Goal: Transaction & Acquisition: Book appointment/travel/reservation

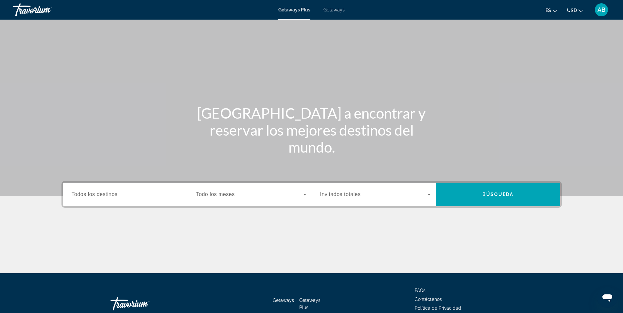
click at [328, 11] on span "Getaways" at bounding box center [333, 9] width 21 height 5
click at [87, 196] on span "Todos los destinos" at bounding box center [95, 195] width 46 height 6
click at [87, 196] on input "Destination Todos los destinos" at bounding box center [127, 195] width 111 height 8
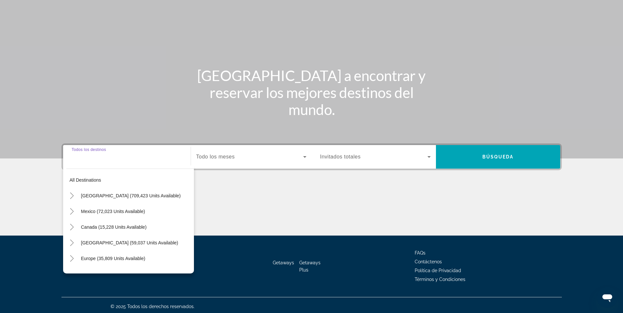
scroll to position [40, 0]
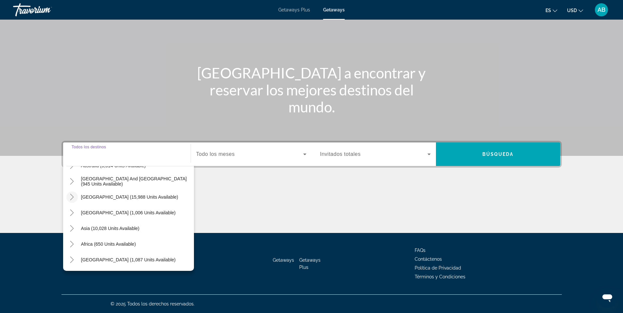
click at [73, 197] on icon "Toggle South America (15,988 units available)" at bounding box center [72, 197] width 4 height 7
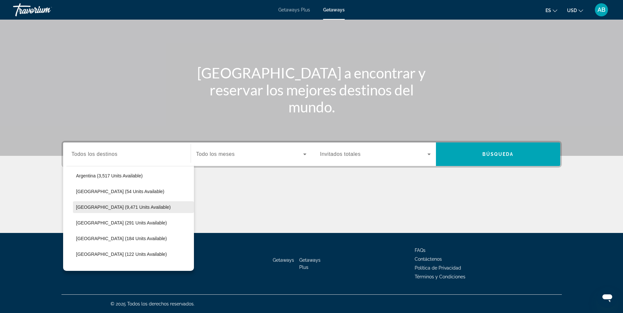
scroll to position [146, 0]
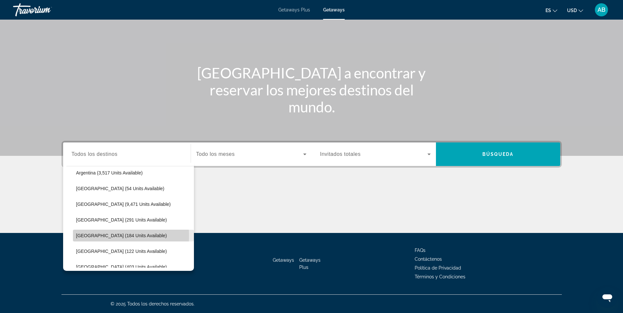
click at [88, 236] on span "Colombia (184 units available)" at bounding box center [121, 235] width 91 height 5
type input "**********"
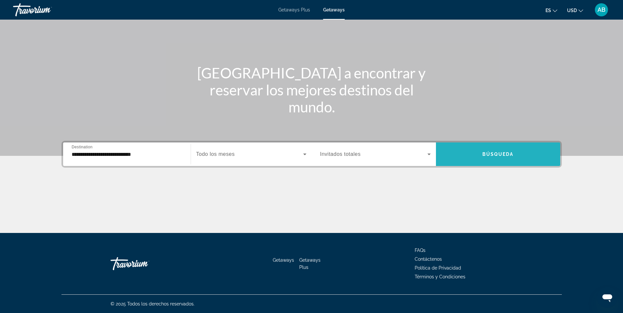
click at [484, 152] on span "Búsqueda" at bounding box center [497, 154] width 31 height 5
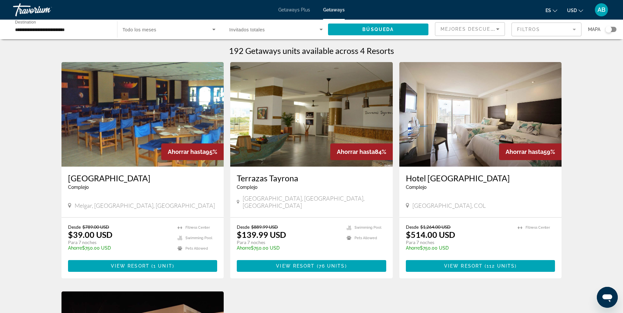
click at [296, 10] on span "Getaways Plus" at bounding box center [294, 9] width 32 height 5
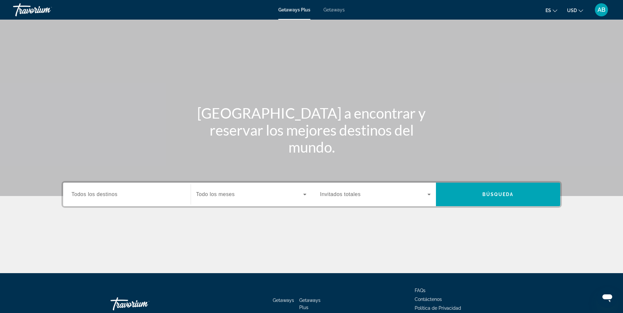
click at [337, 12] on span "Getaways" at bounding box center [333, 9] width 21 height 5
click at [301, 11] on span "Getaways Plus" at bounding box center [294, 9] width 32 height 5
click at [71, 195] on div "Destination Todos los destinos" at bounding box center [126, 194] width 121 height 19
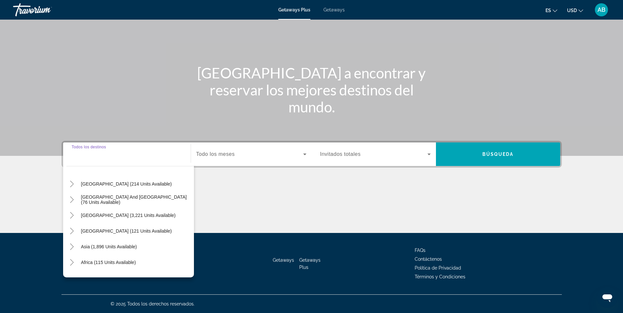
scroll to position [106, 0]
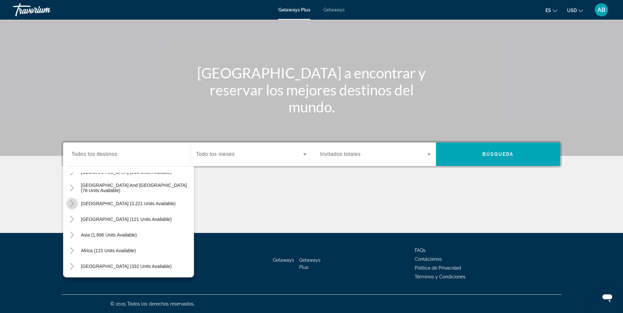
click at [75, 203] on icon "Toggle South America (3,221 units available)" at bounding box center [72, 203] width 7 height 7
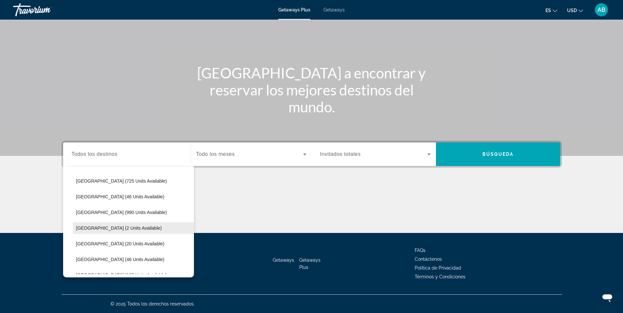
scroll to position [145, 0]
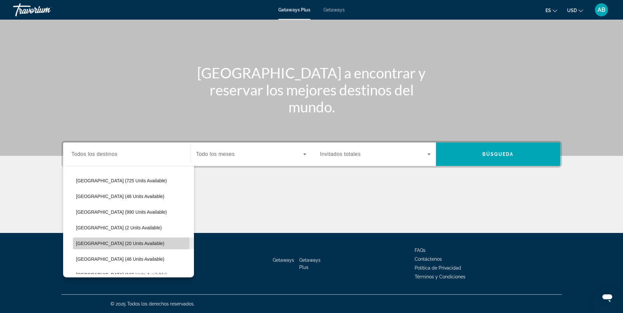
click at [101, 242] on span "Colombia (20 units available)" at bounding box center [120, 243] width 88 height 5
type input "**********"
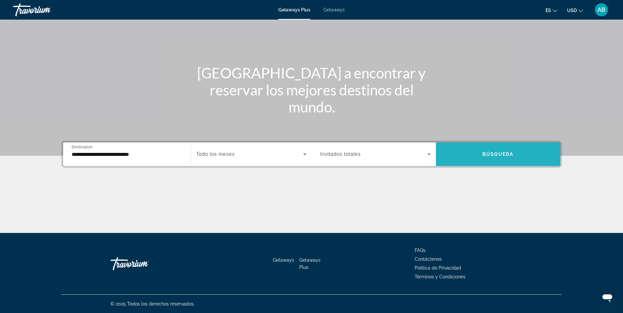
click at [474, 160] on span "Search widget" at bounding box center [498, 154] width 124 height 16
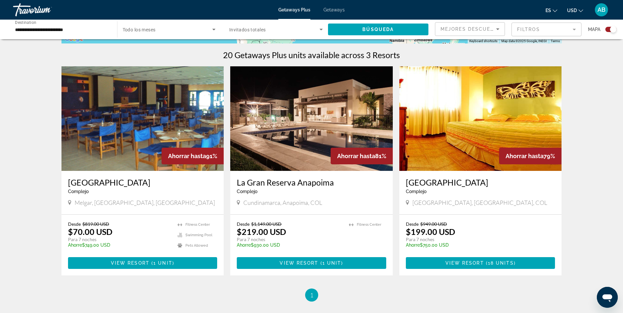
scroll to position [185, 0]
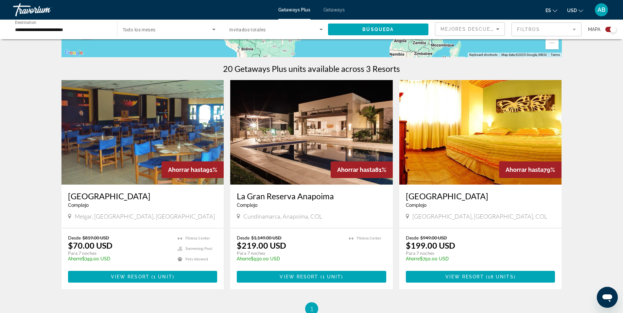
click at [494, 154] on img "Main content" at bounding box center [480, 132] width 162 height 105
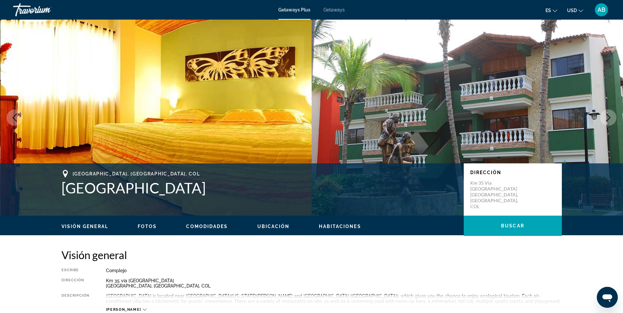
drag, startPoint x: 61, startPoint y: 189, endPoint x: 251, endPoint y: 184, distance: 189.7
click at [251, 184] on h1 "Mendihuaca Caribbean Resort" at bounding box center [259, 187] width 396 height 17
copy h1 "Mendihuaca Caribbean Resort"
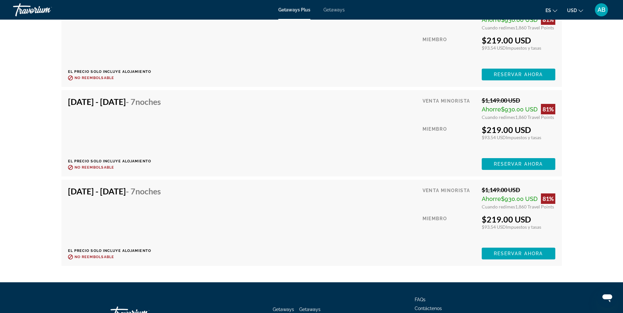
scroll to position [2014, 0]
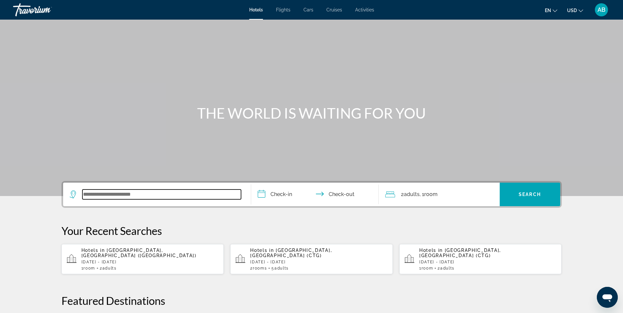
click at [85, 192] on input "Search widget" at bounding box center [161, 195] width 159 height 10
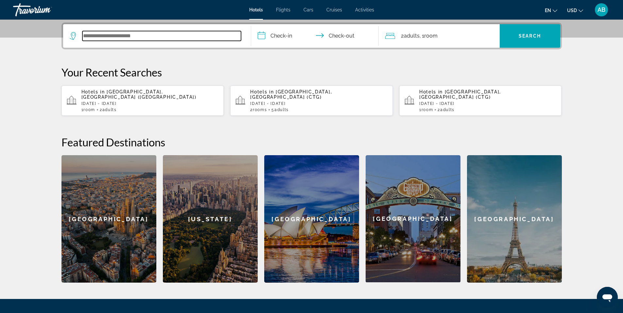
scroll to position [160, 0]
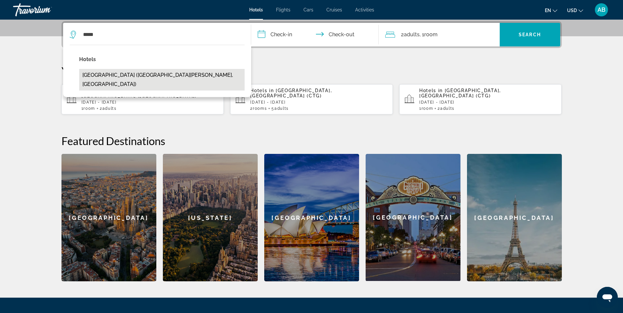
click at [132, 75] on button "[GEOGRAPHIC_DATA] ([GEOGRAPHIC_DATA][PERSON_NAME], [GEOGRAPHIC_DATA])" at bounding box center [161, 80] width 165 height 22
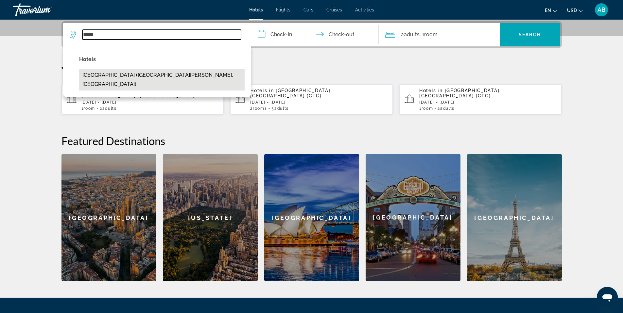
type input "**********"
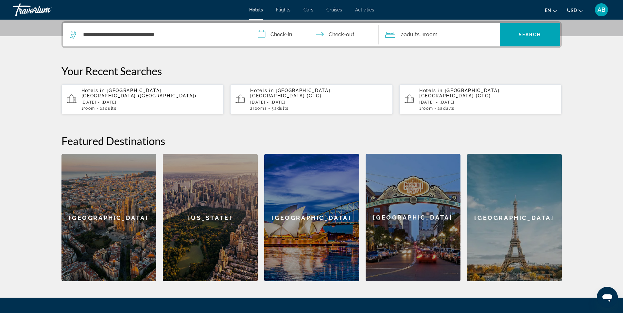
click at [263, 34] on input "**********" at bounding box center [316, 36] width 130 height 26
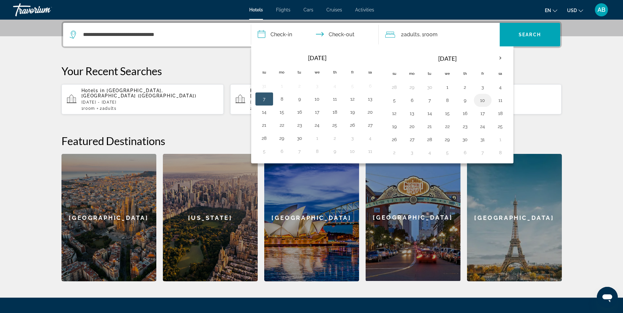
click at [484, 101] on button "10" at bounding box center [482, 100] width 10 height 9
click at [447, 114] on button "15" at bounding box center [447, 113] width 10 height 9
type input "**********"
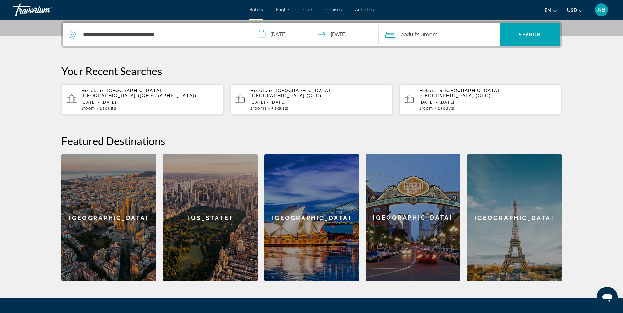
click at [458, 37] on div "2 Adult Adults , 1 Room rooms" at bounding box center [442, 34] width 114 height 9
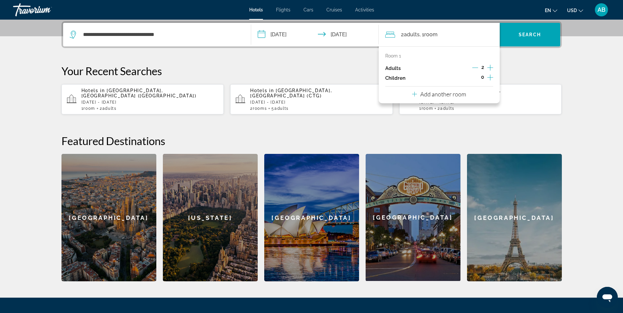
click at [488, 77] on icon "Increment children" at bounding box center [490, 78] width 6 height 6
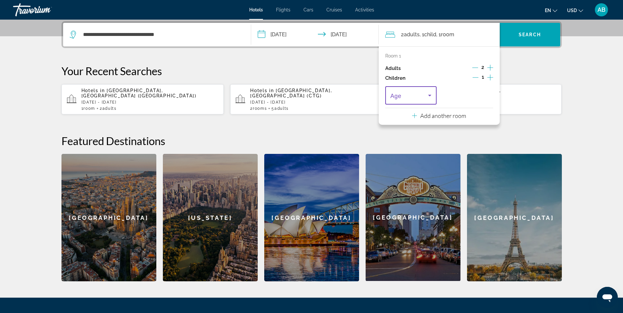
click at [429, 95] on icon "Travelers: 2 adults, 1 child" at bounding box center [429, 96] width 3 height 2
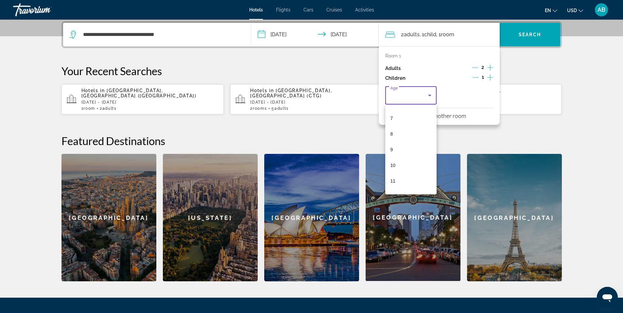
scroll to position [111, 0]
click at [403, 163] on mat-option "10" at bounding box center [411, 161] width 52 height 16
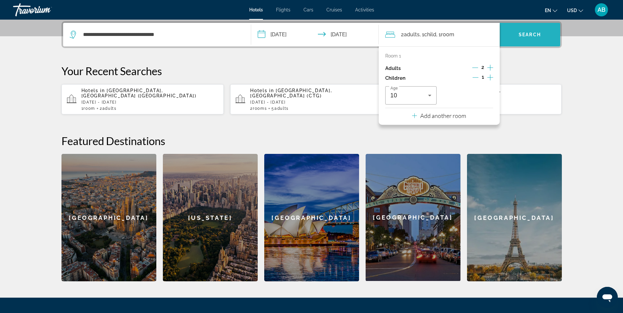
click at [532, 29] on span "Search widget" at bounding box center [530, 35] width 60 height 16
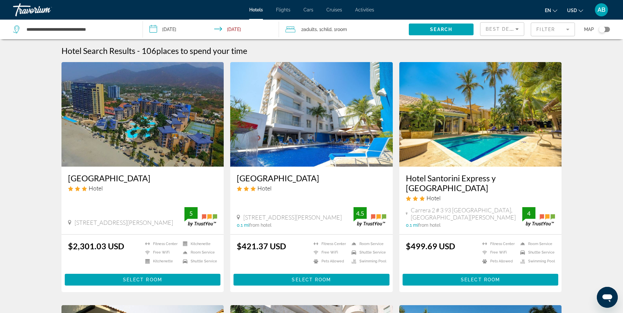
click at [173, 31] on input "**********" at bounding box center [212, 31] width 139 height 22
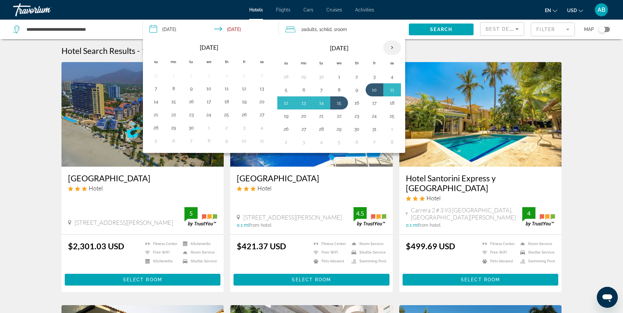
click at [394, 47] on th "Next month" at bounding box center [392, 48] width 18 height 14
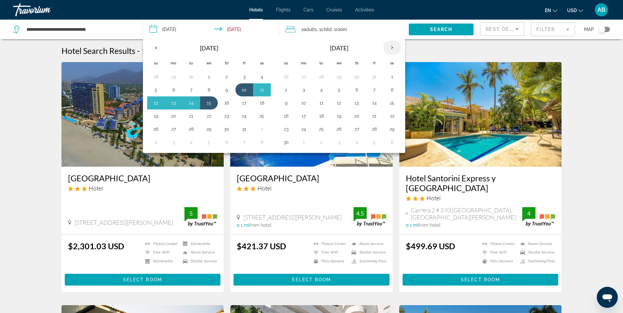
click at [394, 47] on th "Next month" at bounding box center [392, 48] width 18 height 14
click at [390, 48] on th "Next month" at bounding box center [392, 48] width 18 height 14
click at [355, 114] on button "19" at bounding box center [356, 115] width 10 height 9
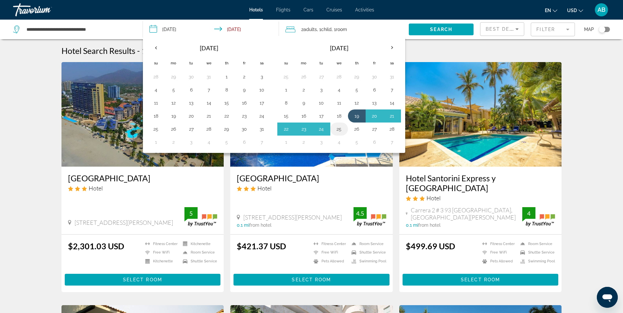
click at [339, 128] on button "25" at bounding box center [339, 129] width 10 height 9
type input "**********"
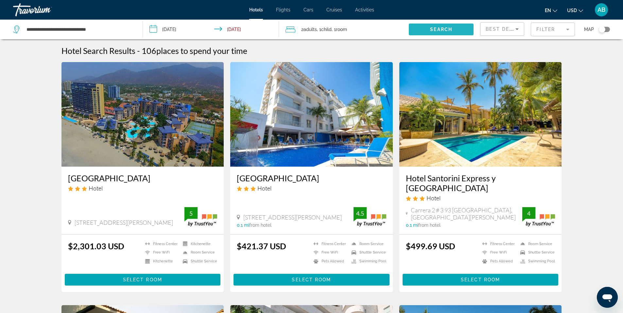
click at [435, 28] on span "Search" at bounding box center [441, 29] width 22 height 5
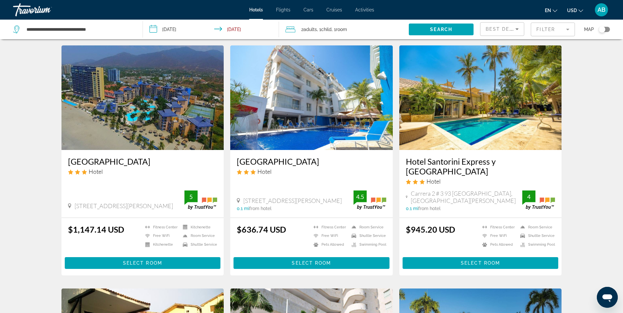
scroll to position [19, 0]
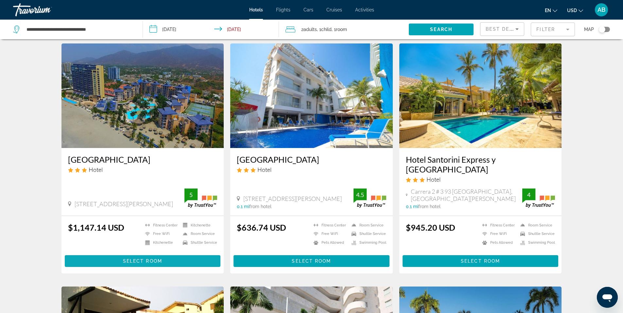
click at [133, 259] on span "Select Room" at bounding box center [142, 261] width 39 height 5
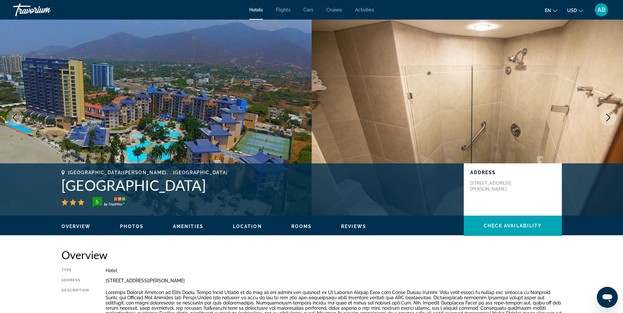
drag, startPoint x: 62, startPoint y: 187, endPoint x: 201, endPoint y: 191, distance: 139.0
click at [201, 191] on h1 "Zuana Beach Resort" at bounding box center [259, 185] width 396 height 17
copy h1 "Zuana Beach Resort"
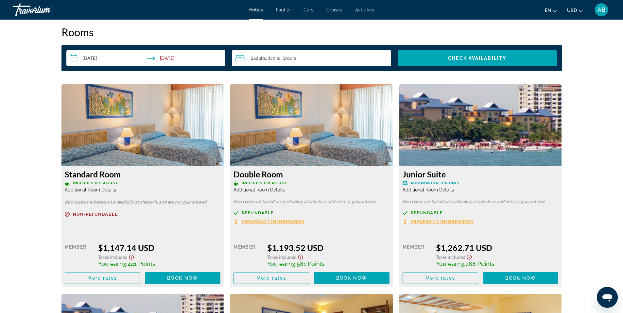
scroll to position [893, 0]
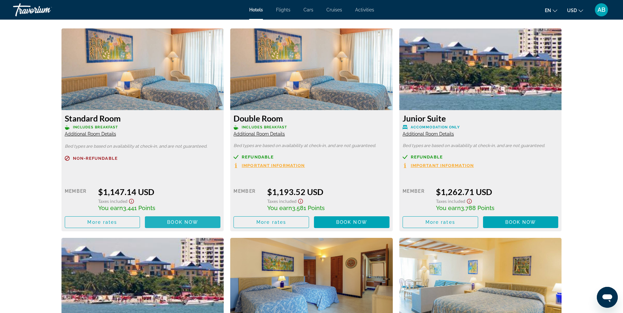
click at [184, 223] on span "Book now" at bounding box center [182, 222] width 31 height 5
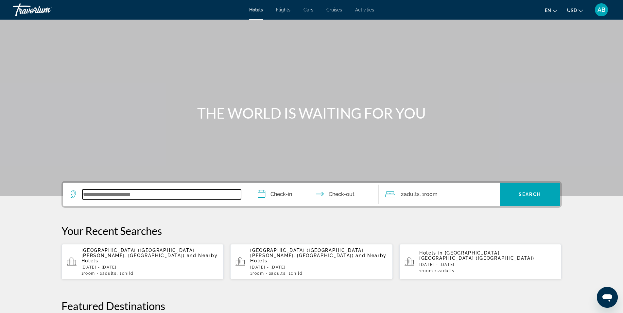
click at [99, 195] on input "Search widget" at bounding box center [161, 195] width 159 height 10
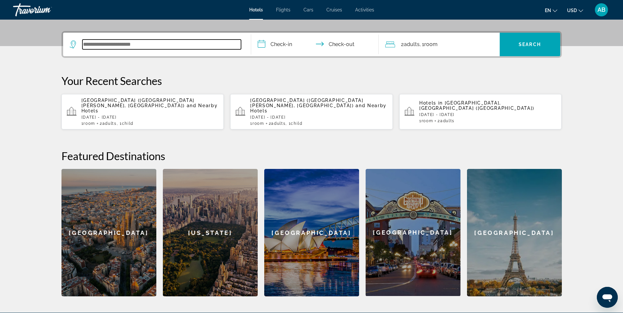
scroll to position [160, 0]
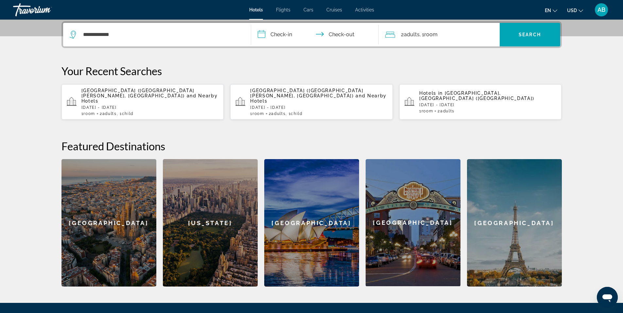
click at [115, 74] on p "Your Recent Searches" at bounding box center [311, 70] width 500 height 13
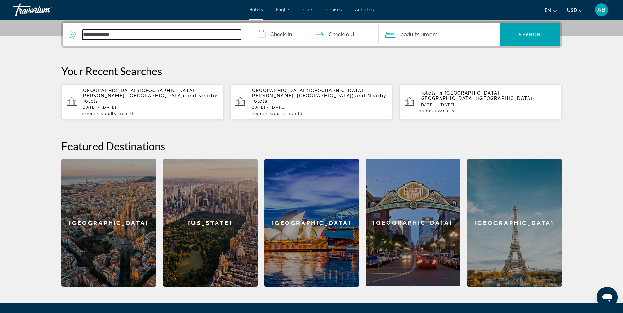
click at [124, 35] on input "**********" at bounding box center [161, 35] width 159 height 10
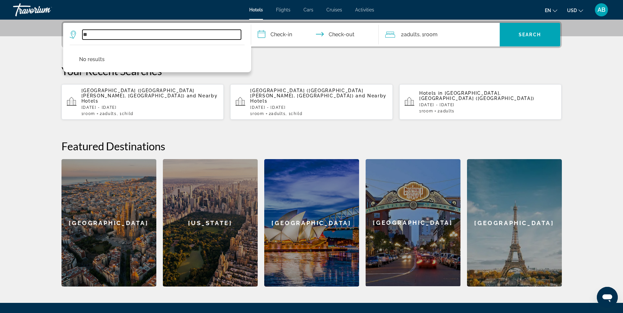
type input "*"
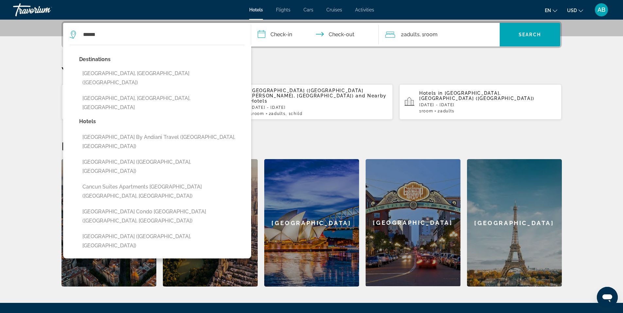
click at [111, 72] on button "[GEOGRAPHIC_DATA], [GEOGRAPHIC_DATA] ([GEOGRAPHIC_DATA])" at bounding box center [161, 78] width 165 height 22
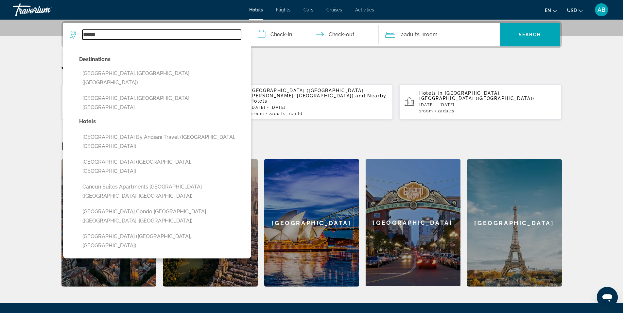
type input "**********"
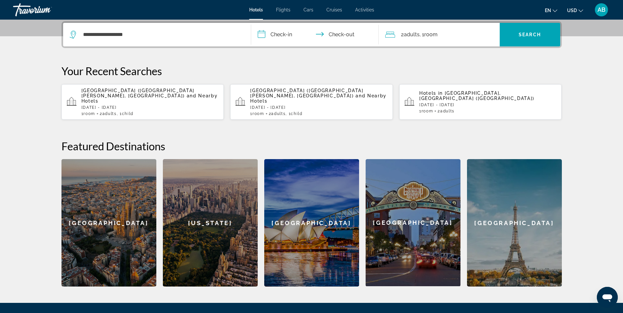
click at [262, 33] on input "**********" at bounding box center [316, 36] width 130 height 26
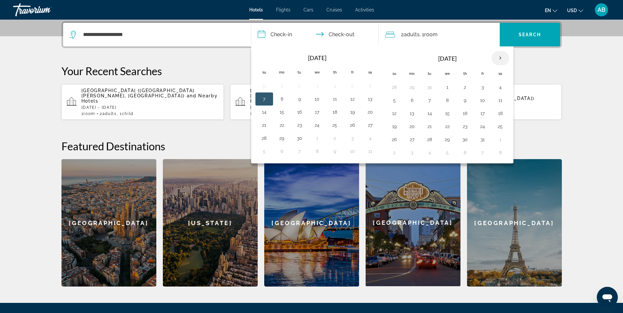
click at [503, 57] on th "Next month" at bounding box center [500, 58] width 18 height 14
click at [503, 58] on th "Next month" at bounding box center [500, 58] width 18 height 14
click at [465, 125] on button "19" at bounding box center [465, 126] width 10 height 9
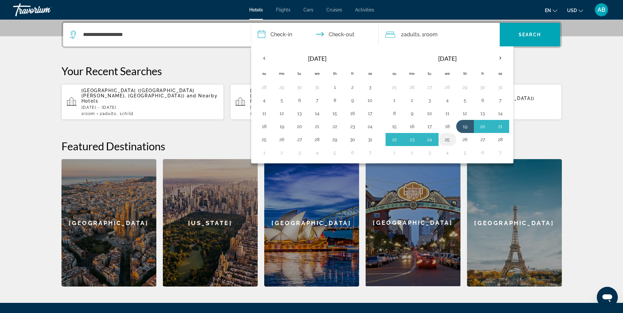
click at [451, 139] on button "25" at bounding box center [447, 139] width 10 height 9
type input "**********"
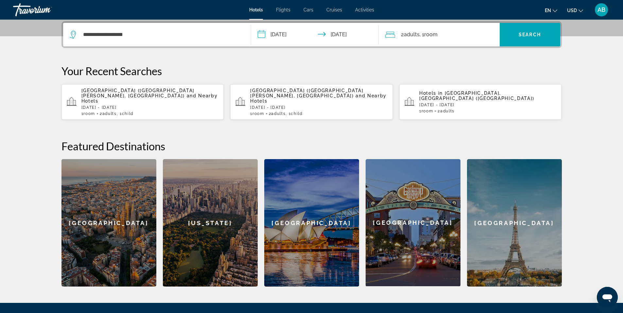
click at [455, 30] on div "2 Adult Adults , 1 Room rooms" at bounding box center [442, 34] width 114 height 9
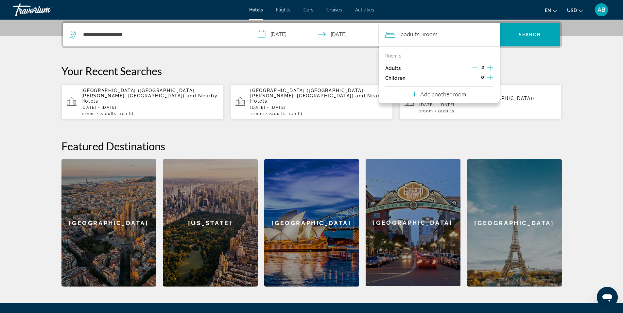
click at [491, 75] on icon "Increment children" at bounding box center [490, 78] width 6 height 8
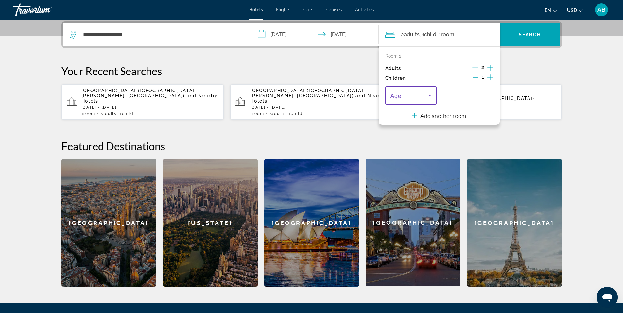
click at [430, 94] on icon "Travelers: 2 adults, 1 child" at bounding box center [430, 96] width 8 height 8
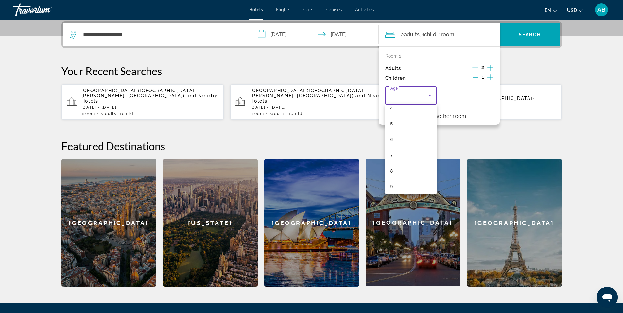
scroll to position [79, 0]
click at [412, 175] on mat-option "9" at bounding box center [411, 177] width 52 height 16
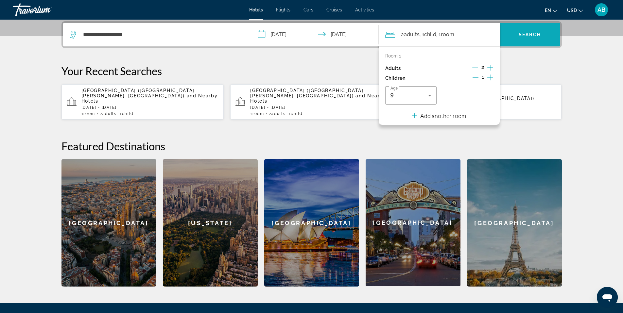
click at [538, 36] on span "Search" at bounding box center [530, 34] width 22 height 5
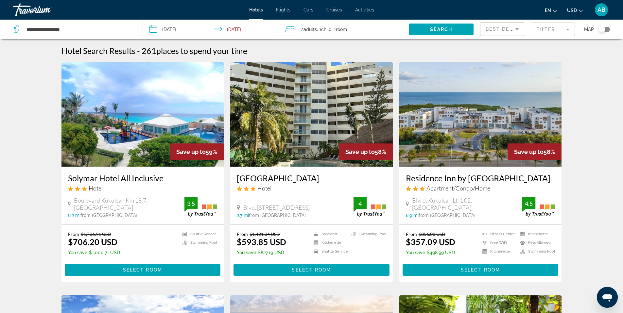
click at [564, 27] on mat-form-field "Filter" at bounding box center [553, 30] width 44 height 14
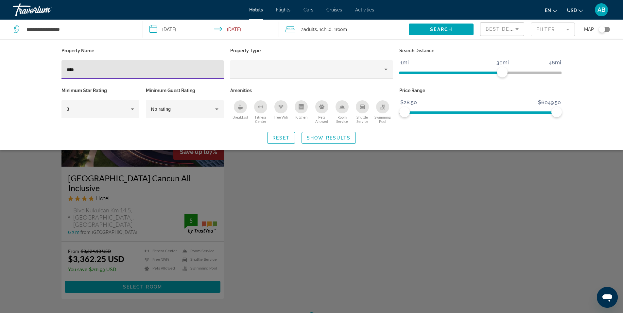
type input "****"
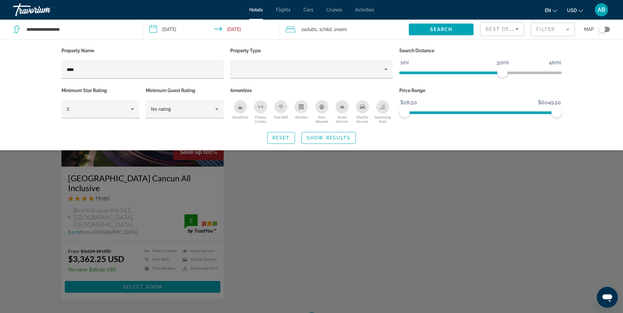
click at [235, 29] on input "**********" at bounding box center [212, 31] width 139 height 22
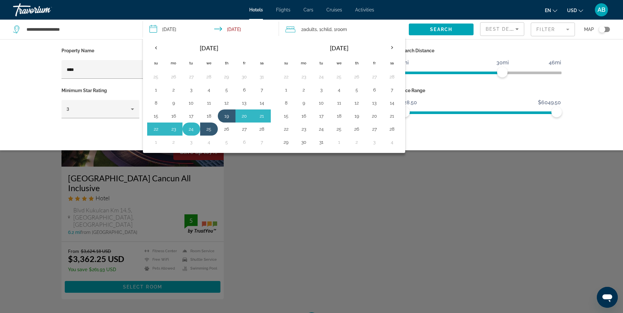
click at [194, 128] on button "24" at bounding box center [191, 129] width 10 height 9
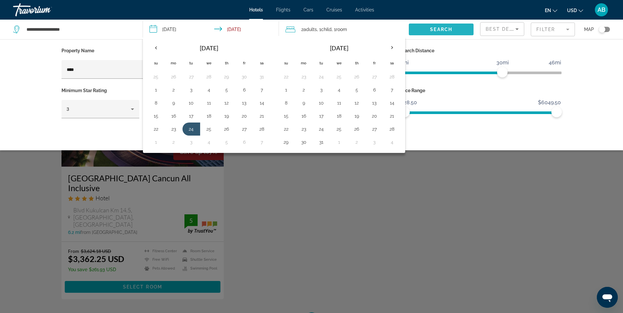
click at [425, 31] on span "Search widget" at bounding box center [441, 30] width 65 height 16
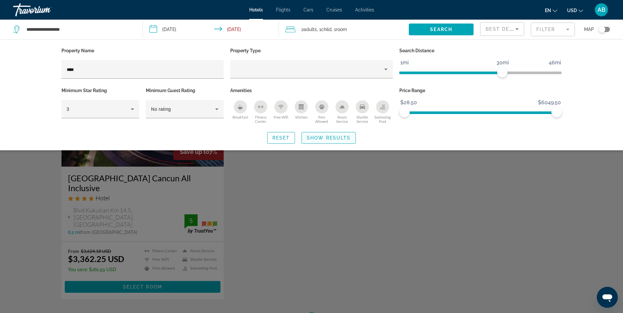
click at [328, 138] on span "Show Results" at bounding box center [329, 137] width 44 height 5
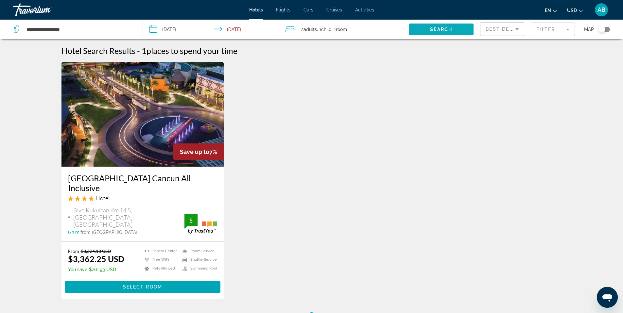
click at [443, 26] on span "Search widget" at bounding box center [441, 30] width 65 height 16
click at [443, 27] on span "Search" at bounding box center [441, 29] width 22 height 5
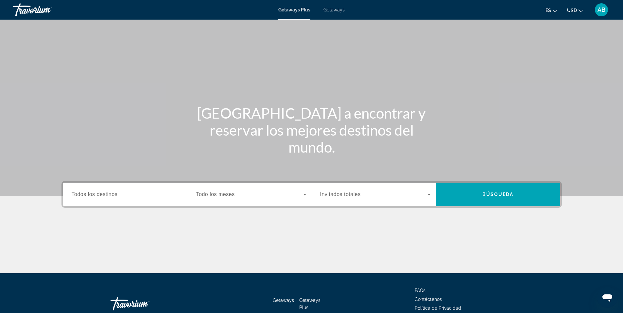
click at [337, 12] on span "Getaways" at bounding box center [333, 9] width 21 height 5
click at [89, 197] on span "Todos los destinos" at bounding box center [95, 195] width 46 height 6
click at [89, 197] on input "Destination Todos los destinos" at bounding box center [127, 195] width 111 height 8
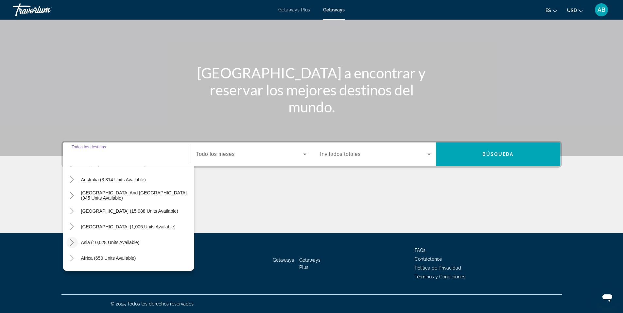
scroll to position [106, 0]
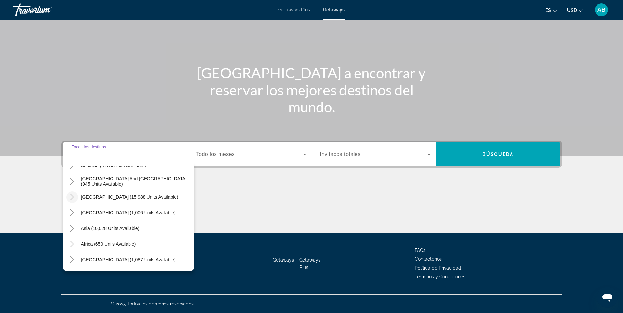
click at [73, 198] on icon "Toggle South America (15,988 units available)" at bounding box center [72, 197] width 7 height 7
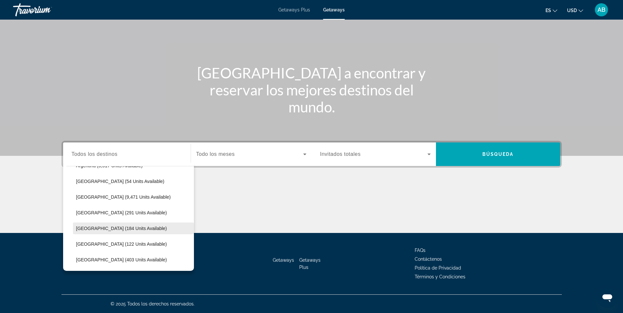
scroll to position [158, 0]
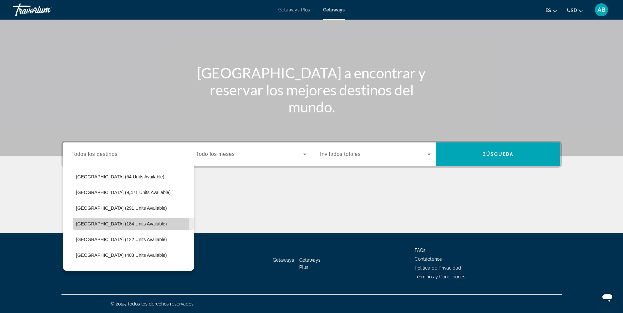
click at [109, 224] on span "Colombia (184 units available)" at bounding box center [121, 223] width 91 height 5
type input "**********"
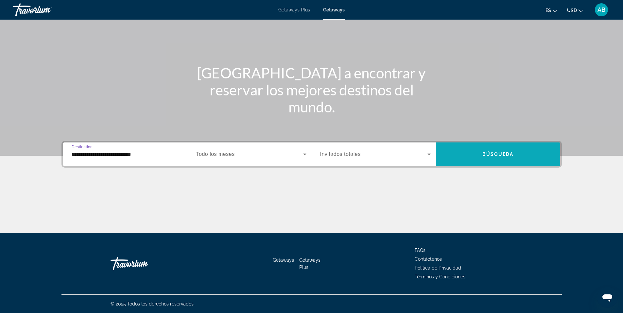
click at [490, 158] on span "Search widget" at bounding box center [498, 154] width 124 height 16
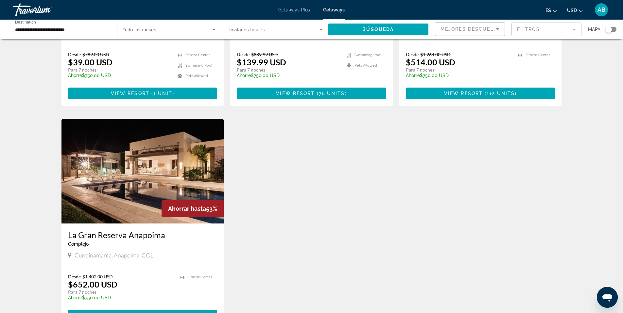
scroll to position [194, 0]
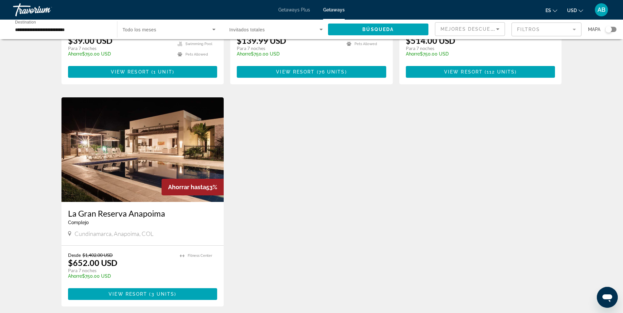
click at [157, 131] on img "Main content" at bounding box center [142, 149] width 162 height 105
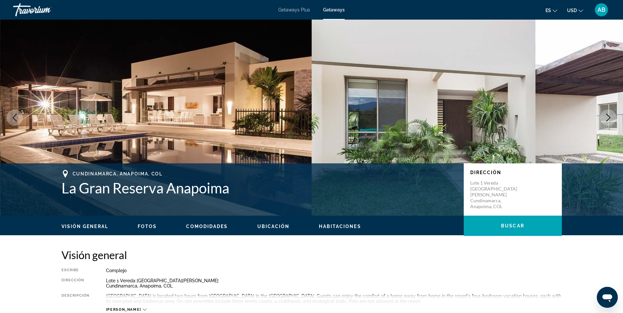
click at [607, 119] on icon "Next image" at bounding box center [608, 118] width 8 height 8
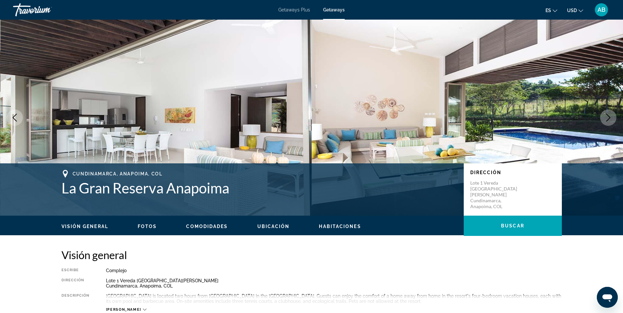
click at [607, 119] on icon "Next image" at bounding box center [608, 118] width 8 height 8
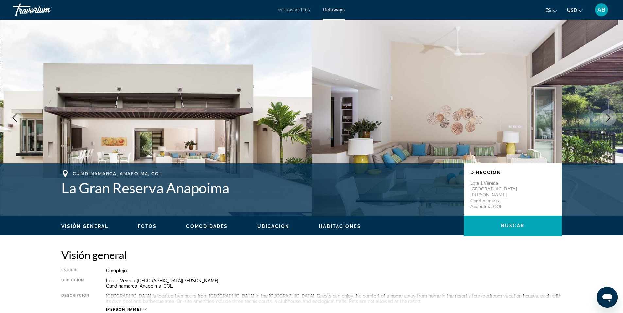
click at [607, 119] on icon "Next image" at bounding box center [608, 118] width 8 height 8
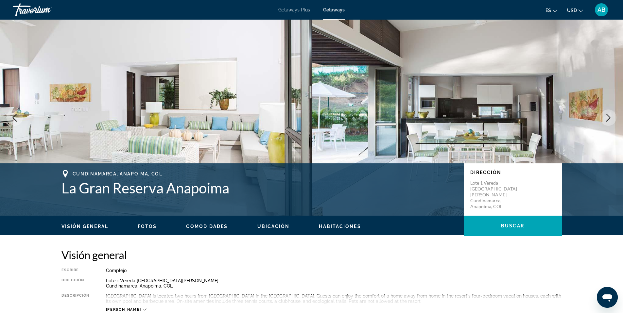
click at [607, 119] on icon "Next image" at bounding box center [608, 118] width 8 height 8
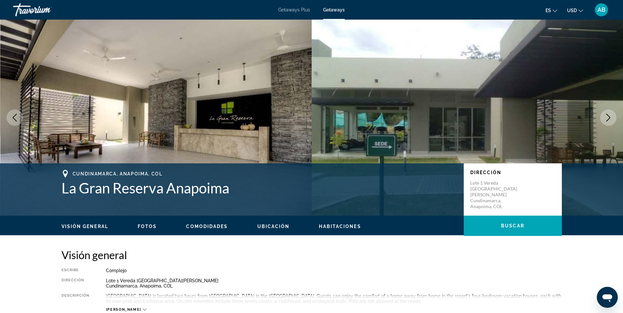
click at [607, 119] on icon "Next image" at bounding box center [608, 118] width 8 height 8
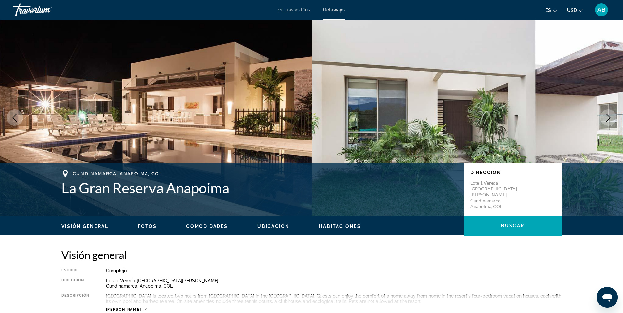
click at [607, 120] on icon "Next image" at bounding box center [608, 118] width 4 height 8
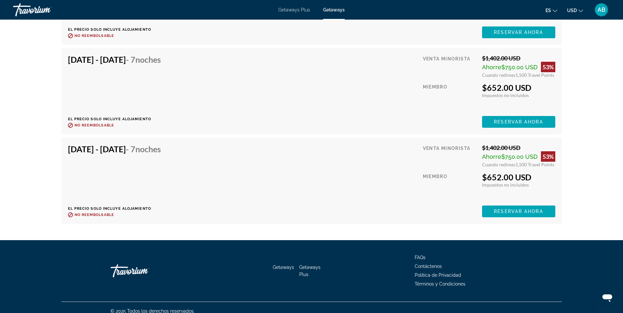
scroll to position [1063, 0]
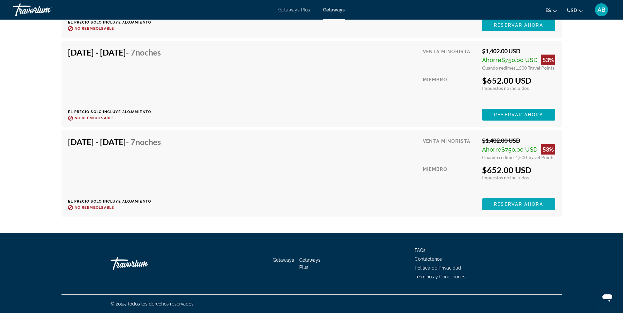
click at [507, 205] on span "Reservar ahora" at bounding box center [518, 204] width 49 height 5
